Goal: Information Seeking & Learning: Check status

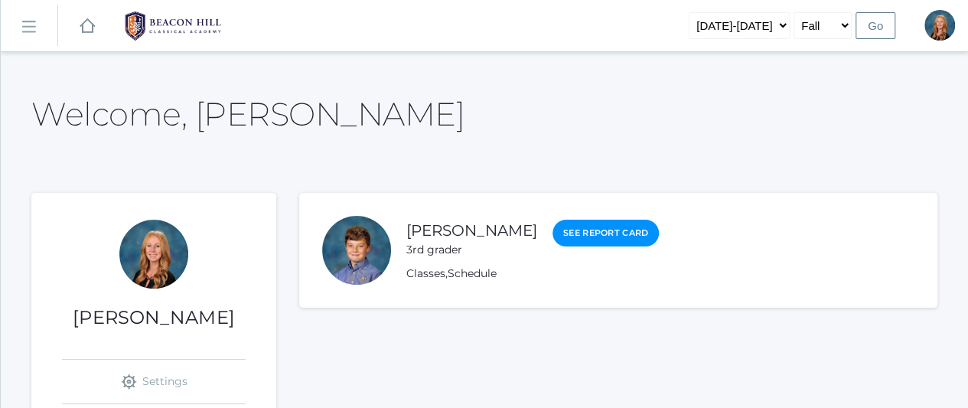
click at [37, 30] on link "icons/ui/navigation/hamburger Created with Sketch." at bounding box center [29, 25] width 57 height 41
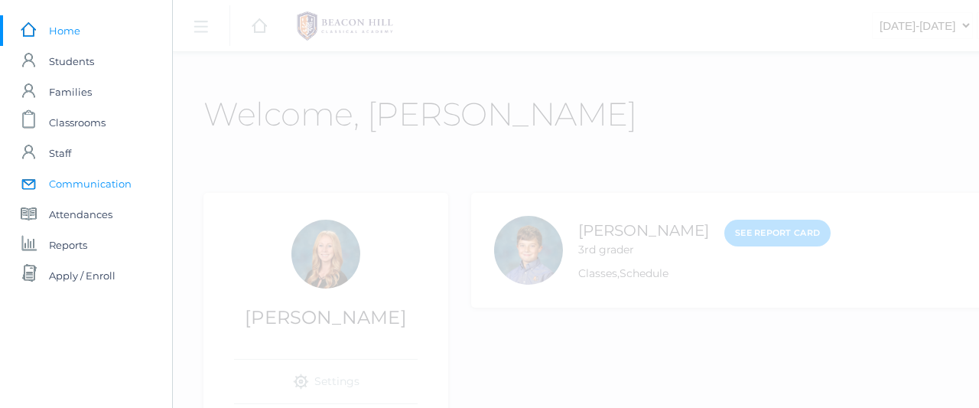
click at [93, 185] on span "Communication" at bounding box center [90, 183] width 83 height 31
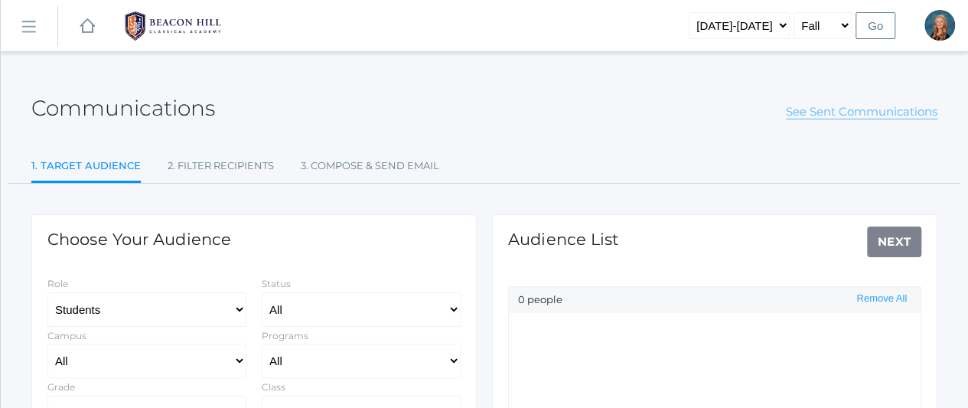
select select "Enrolled"
click at [830, 112] on link "See Sent Communications" at bounding box center [861, 111] width 151 height 15
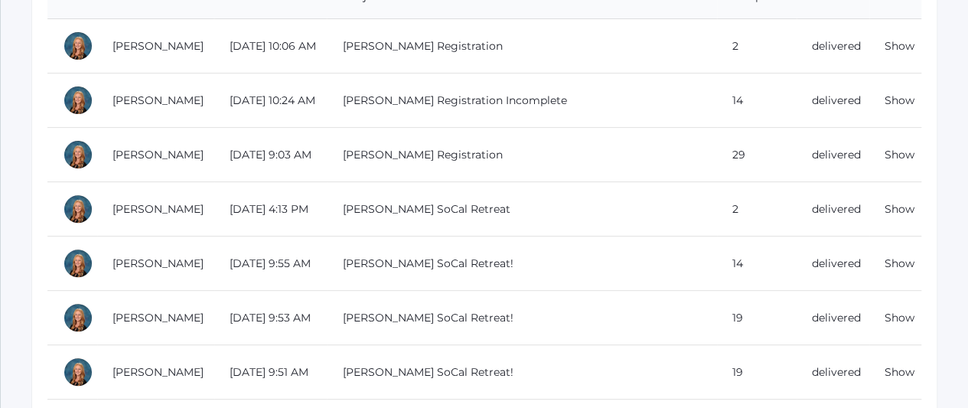
scroll to position [219, 0]
click at [888, 154] on link "Show" at bounding box center [899, 154] width 30 height 14
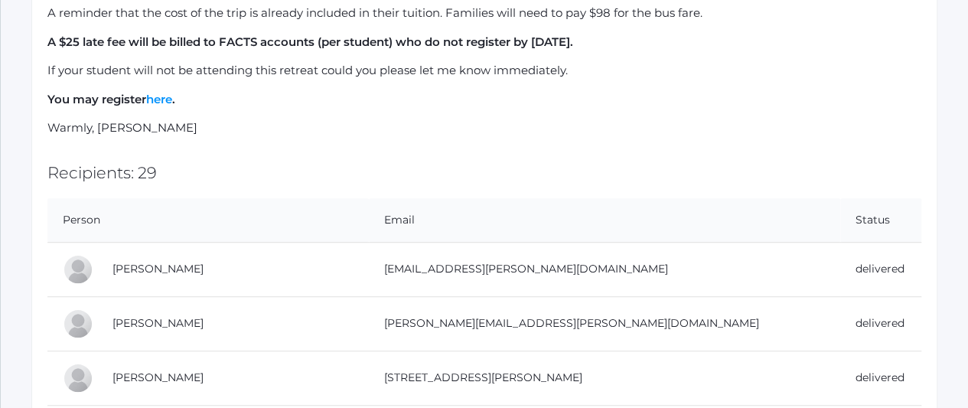
scroll to position [421, 0]
